Goal: Transaction & Acquisition: Purchase product/service

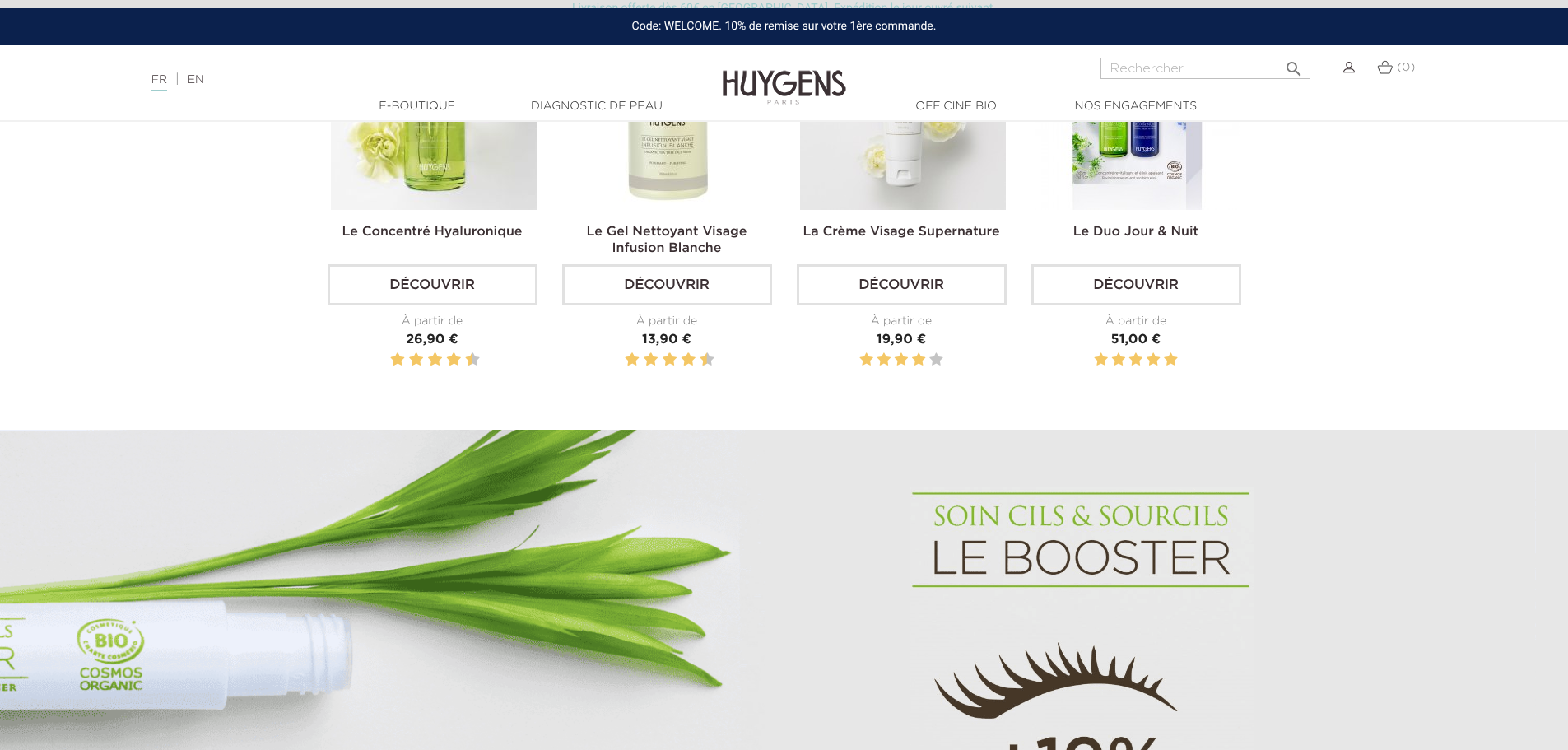
scroll to position [411, 0]
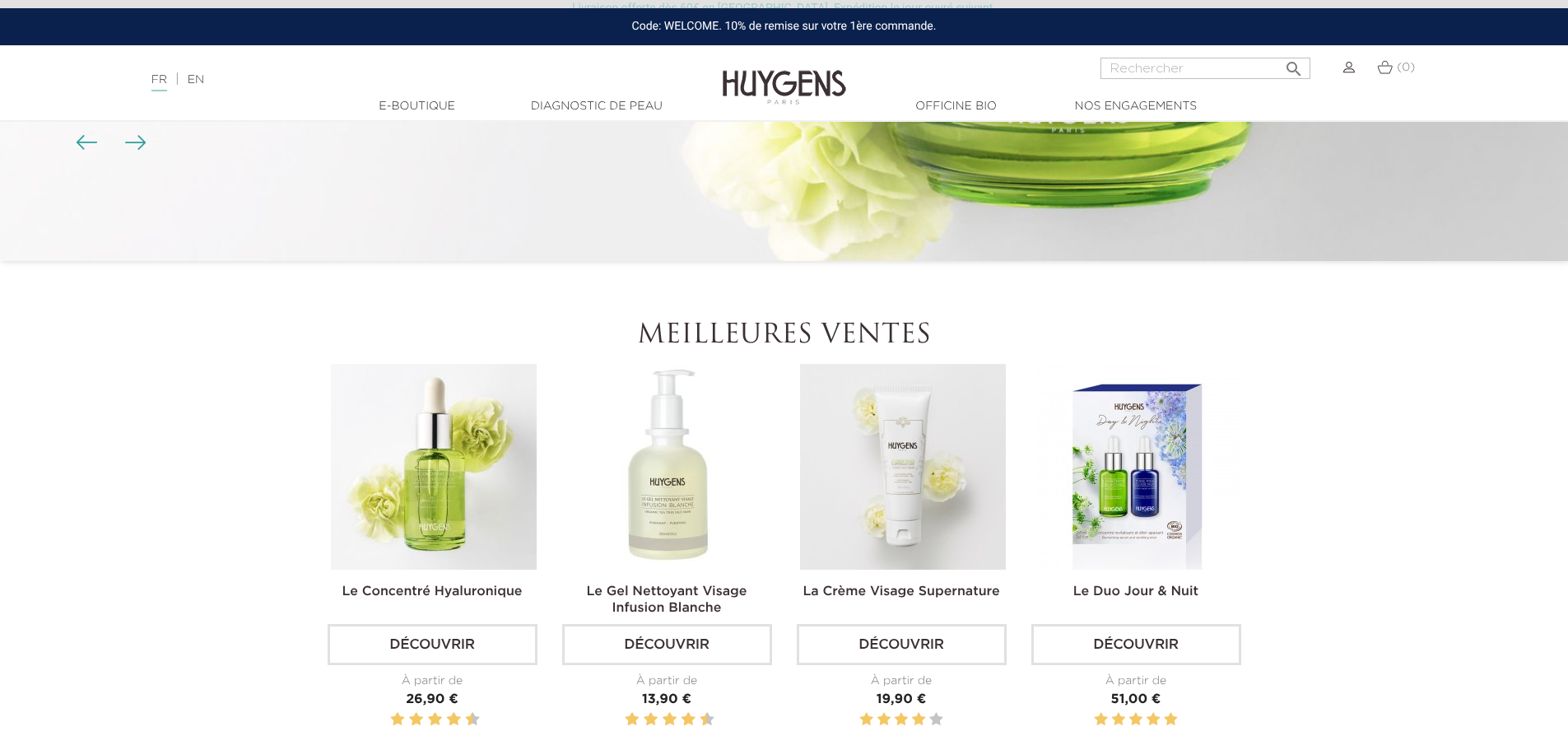
click at [899, 641] on link "Découvrir" at bounding box center [902, 645] width 210 height 41
